Goal: Find specific page/section: Find specific page/section

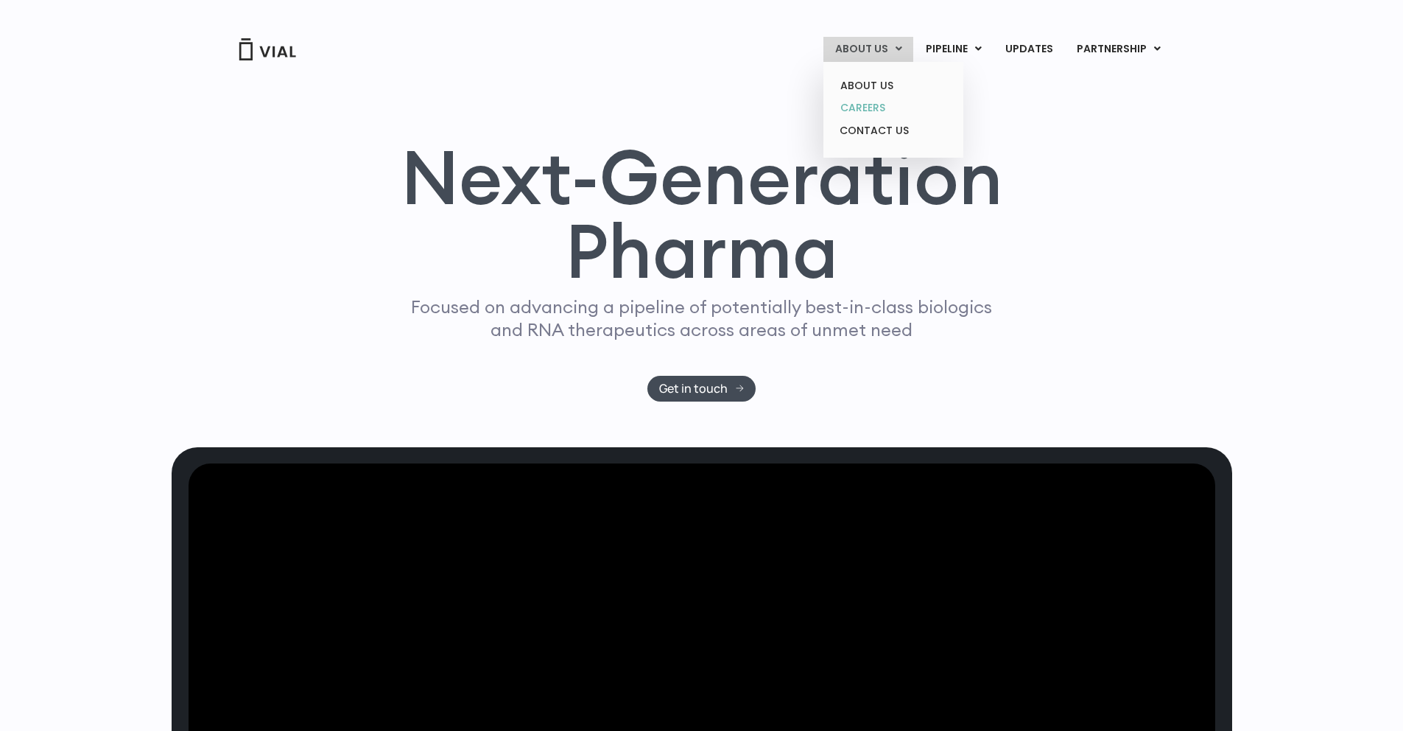
click at [877, 105] on link "CAREERS" at bounding box center [893, 107] width 129 height 23
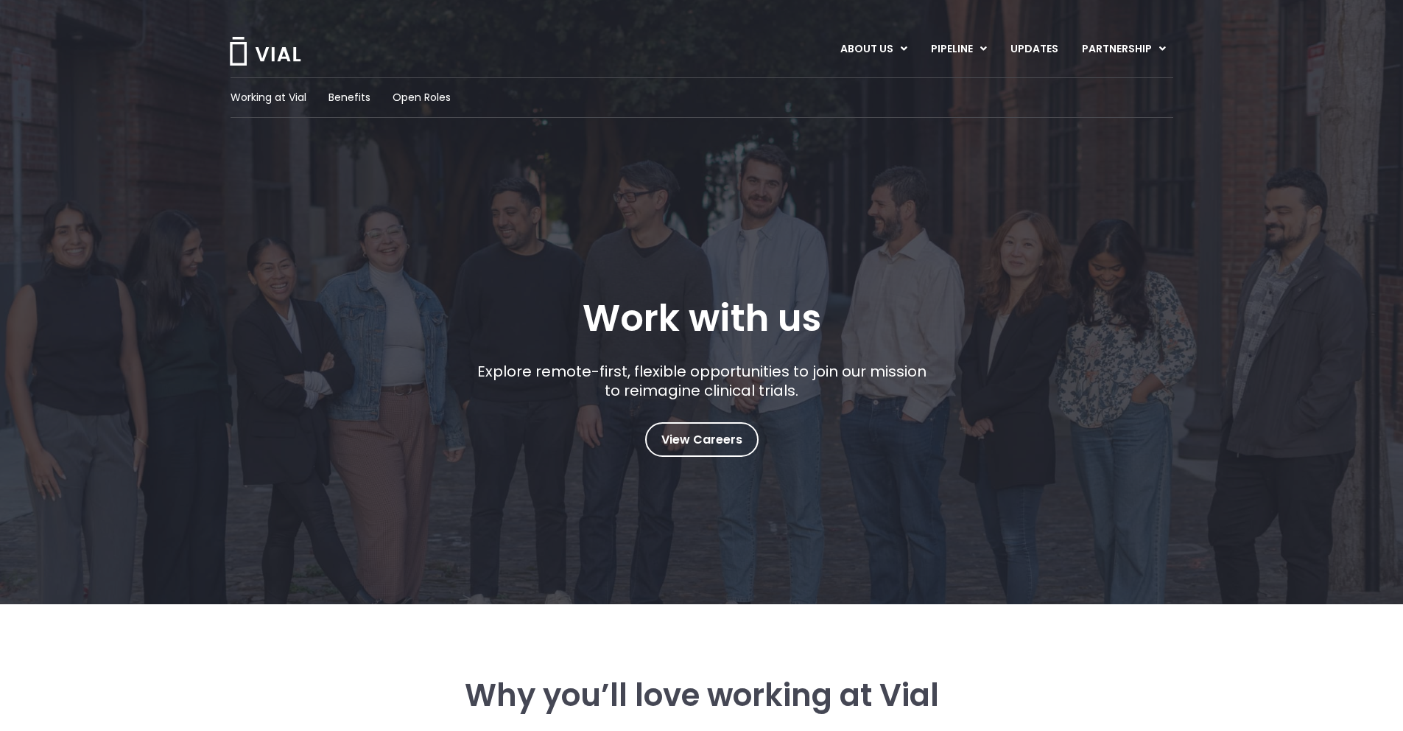
click at [425, 105] on div "Working at Vial Benefits Open Roles" at bounding box center [702, 97] width 943 height 41
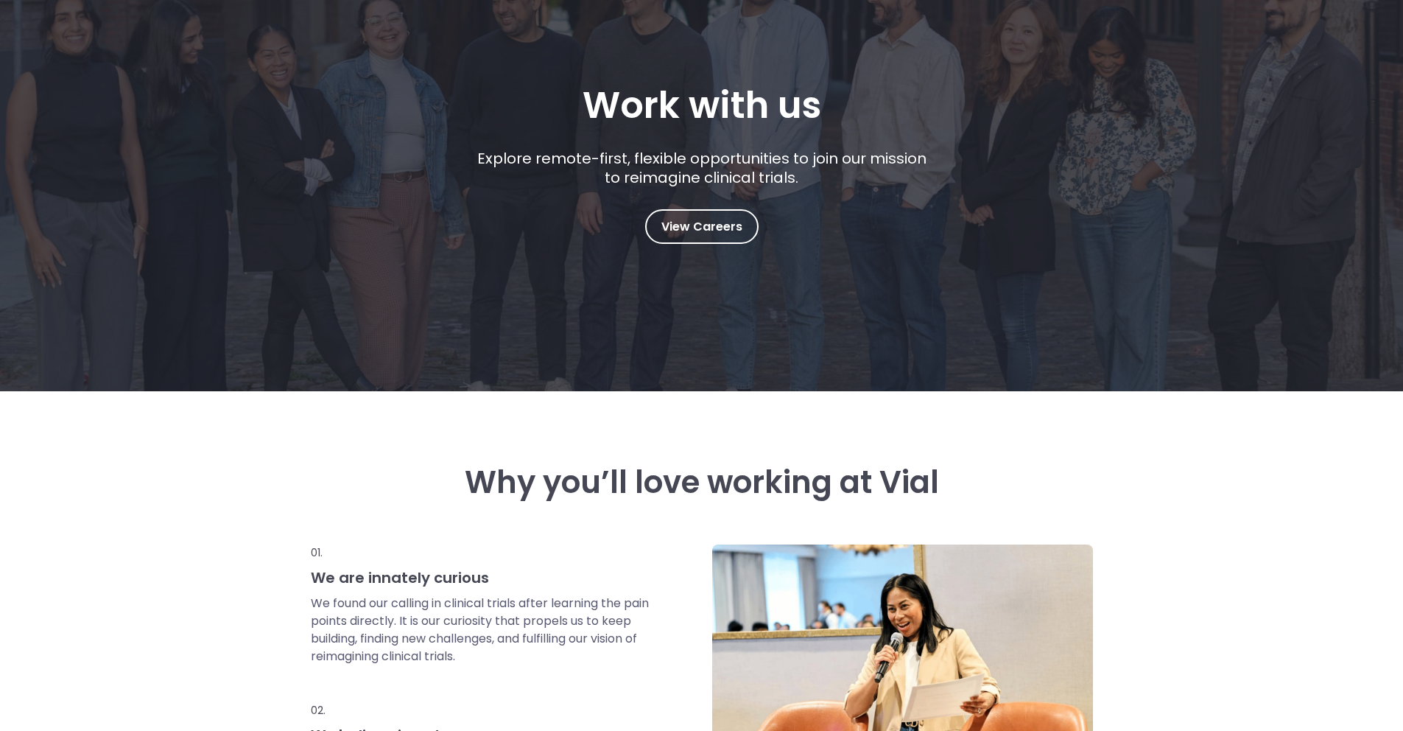
scroll to position [210, 0]
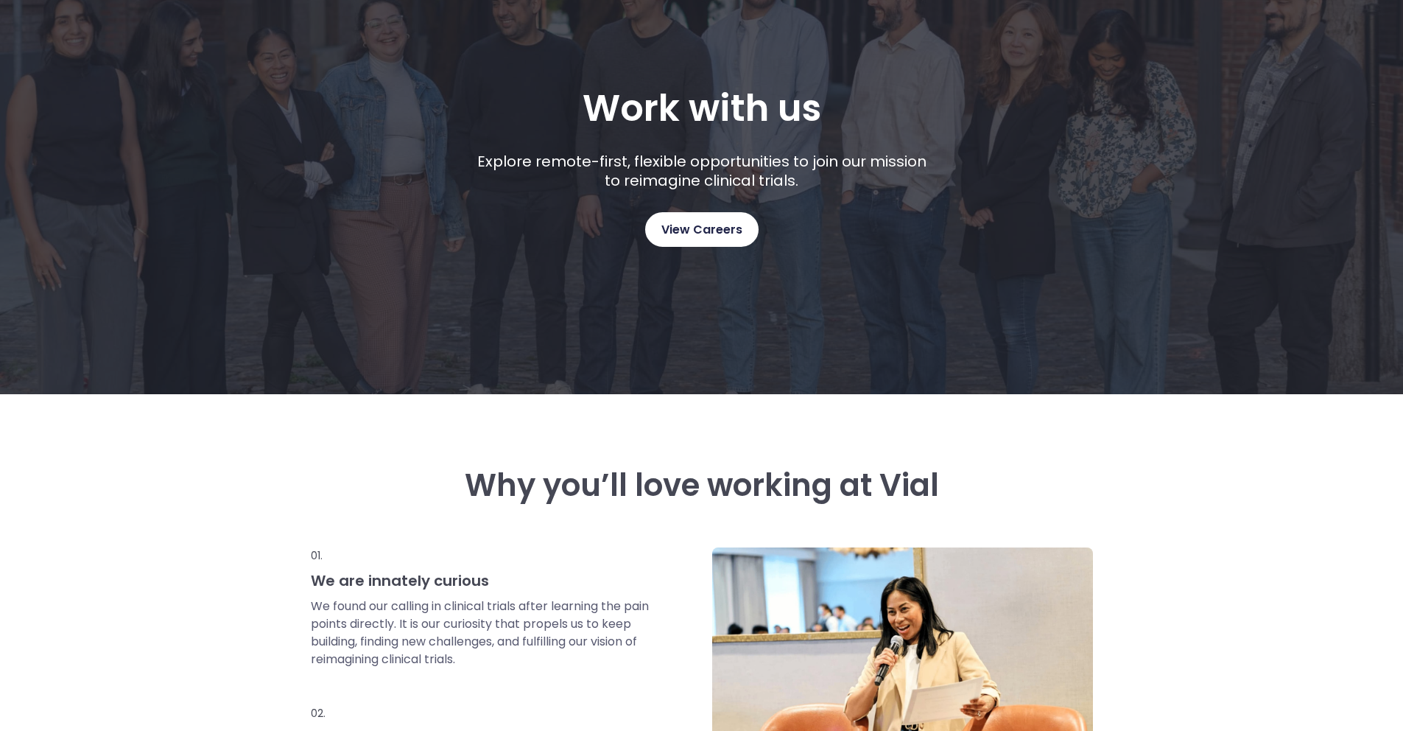
click at [661, 227] on span "View Careers" at bounding box center [701, 229] width 81 height 19
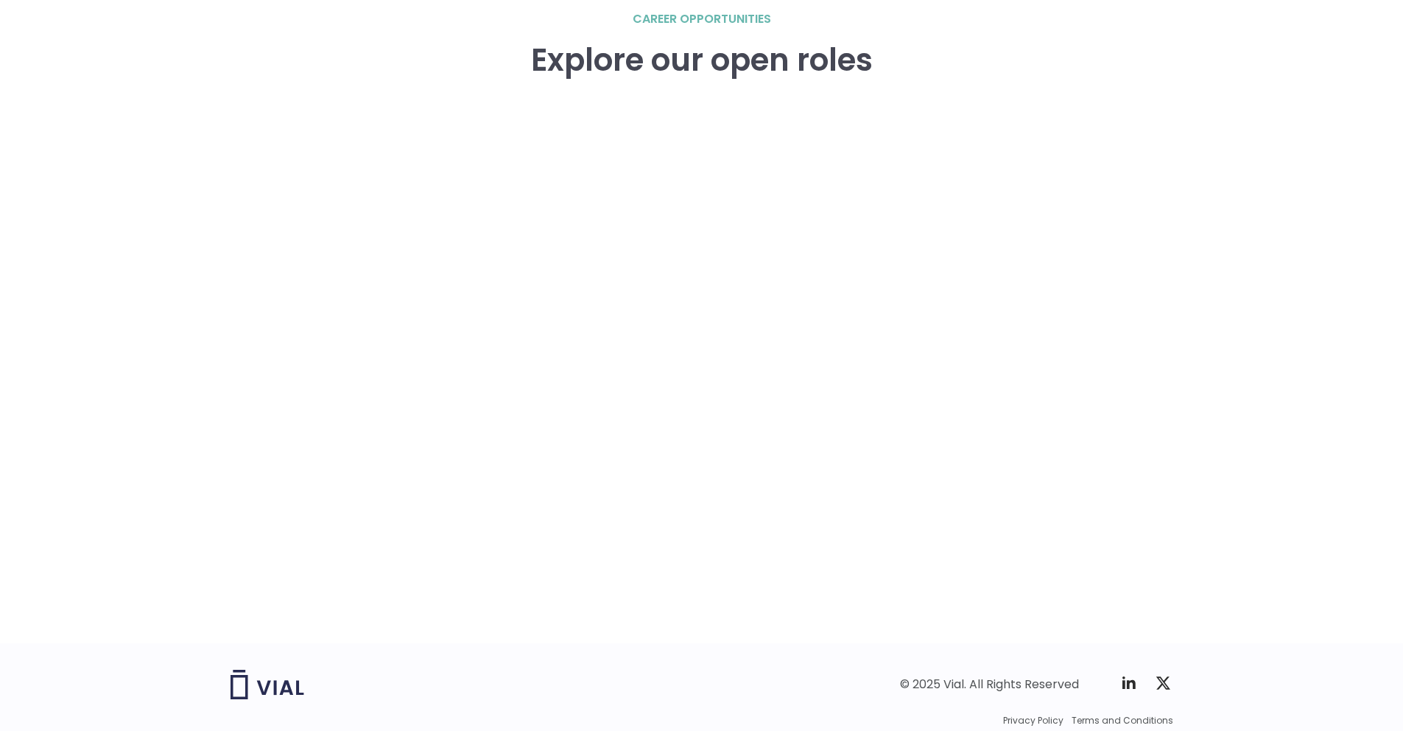
scroll to position [2157, 0]
